Goal: Information Seeking & Learning: Understand process/instructions

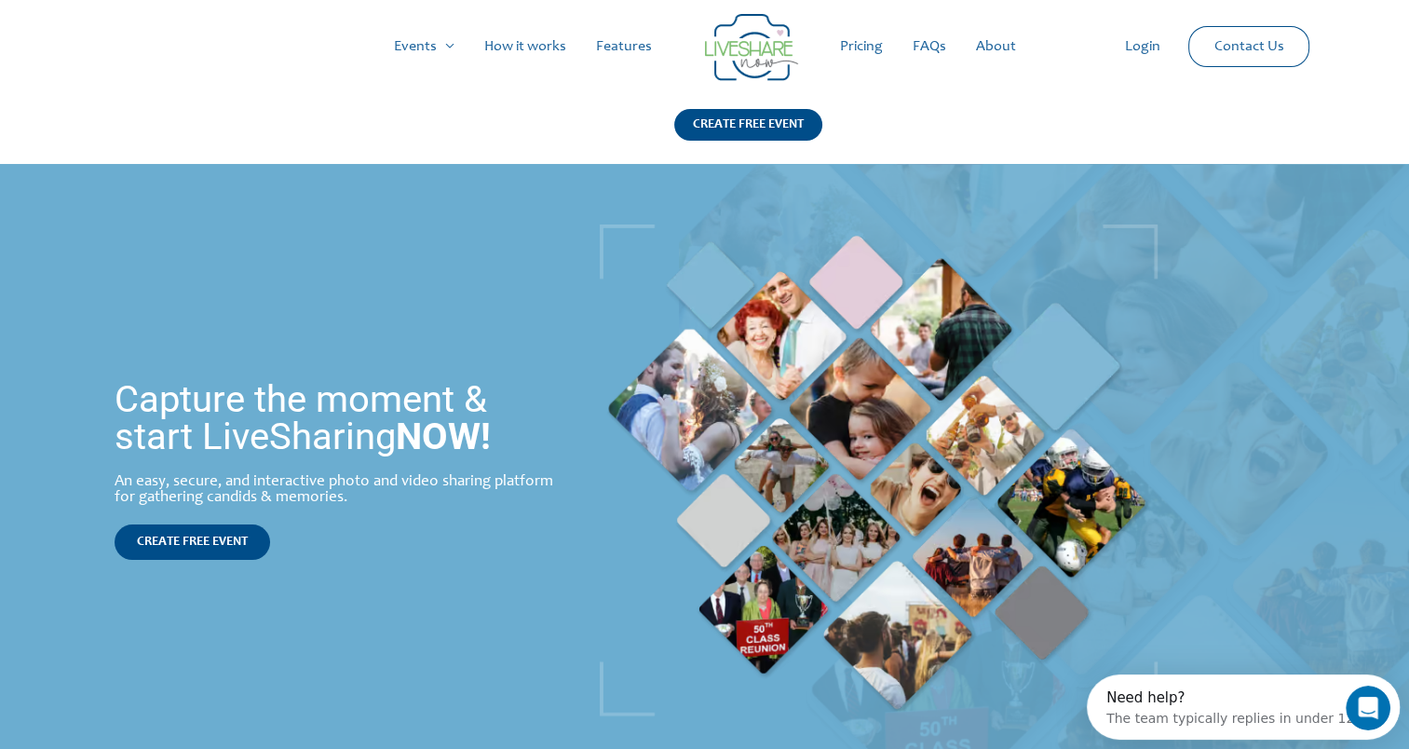
click at [544, 48] on link "How it works" at bounding box center [525, 47] width 112 height 60
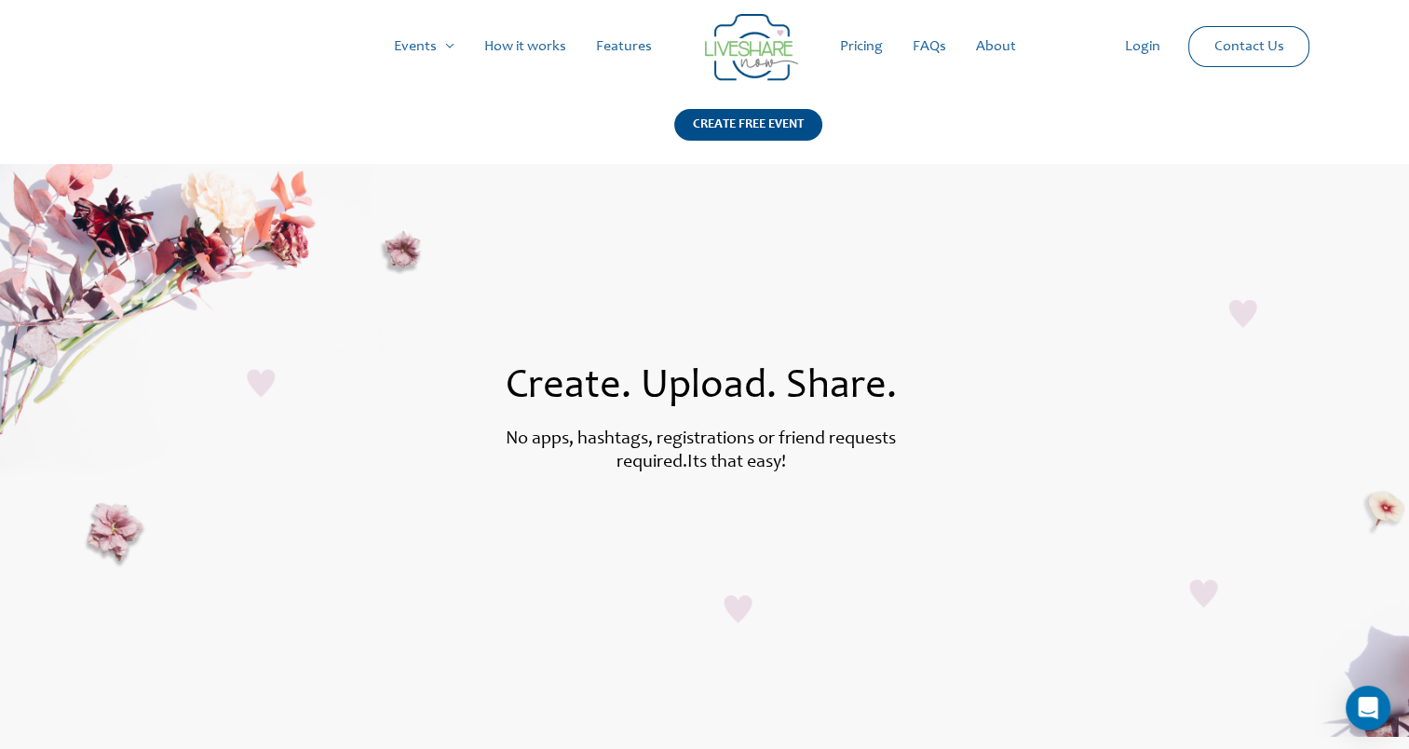
click at [870, 48] on link "Pricing" at bounding box center [861, 47] width 73 height 60
